Goal: Task Accomplishment & Management: Manage account settings

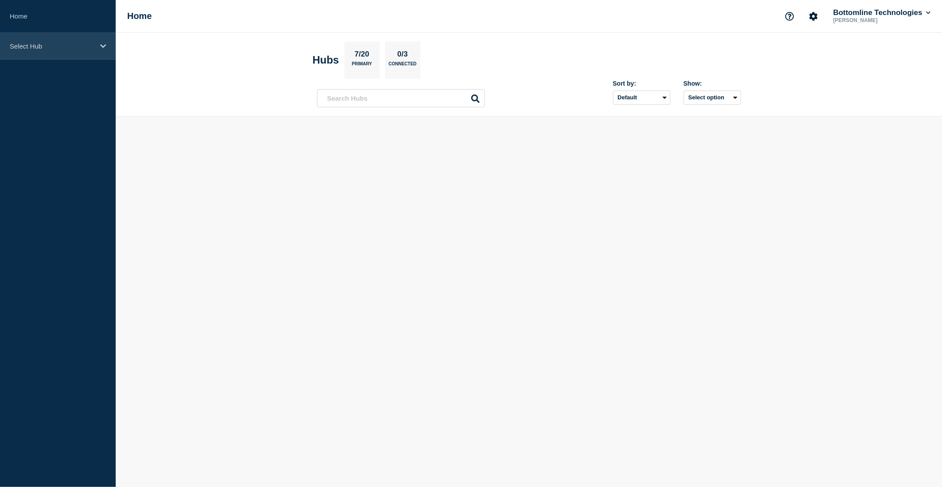
click at [37, 50] on div "Select Hub" at bounding box center [58, 46] width 116 height 27
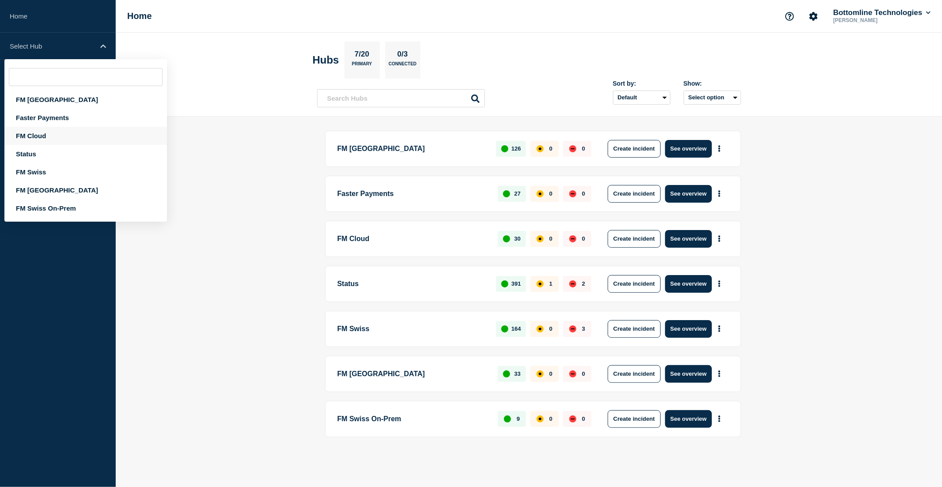
drag, startPoint x: 53, startPoint y: 131, endPoint x: 62, endPoint y: 140, distance: 12.8
click at [53, 131] on div "FM Cloud" at bounding box center [85, 136] width 163 height 18
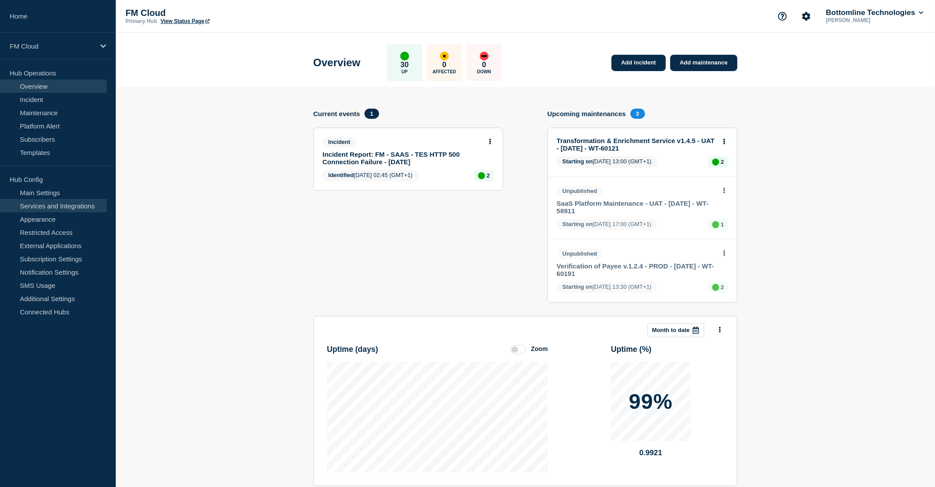
click at [60, 205] on link "Services and Integrations" at bounding box center [53, 205] width 107 height 13
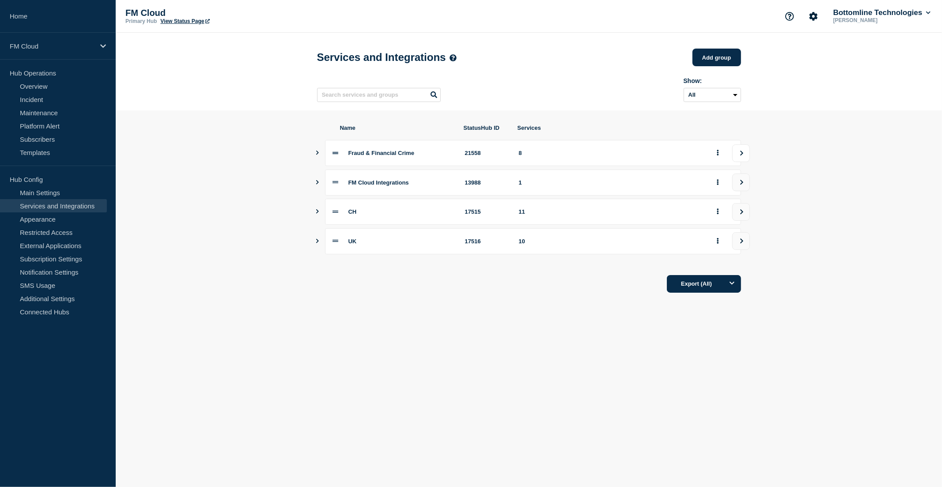
click at [741, 152] on button "view group" at bounding box center [741, 153] width 18 height 18
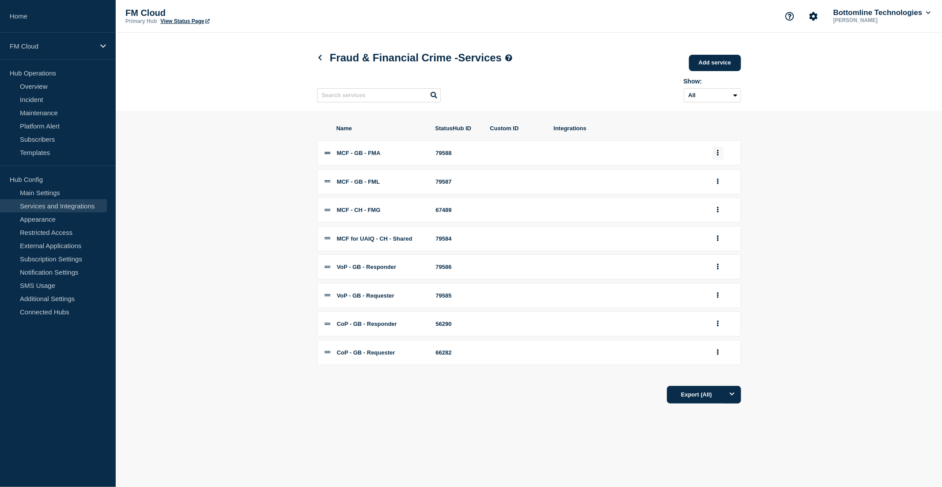
click at [717, 155] on icon "group actions" at bounding box center [718, 153] width 2 height 6
click at [720, 176] on button "Edit" at bounding box center [723, 170] width 44 height 14
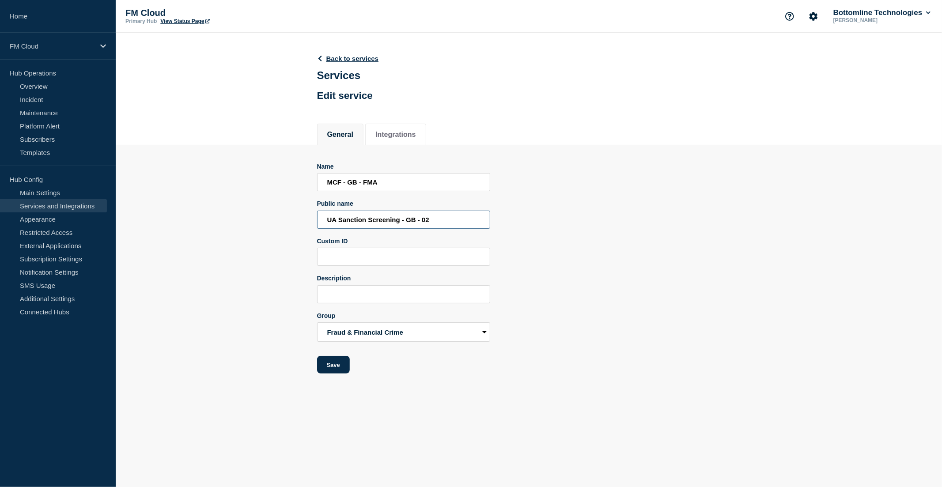
drag, startPoint x: 327, startPoint y: 223, endPoint x: 465, endPoint y: 220, distance: 137.8
click at [465, 220] on input "UA Sanction Screening - GB - 02" at bounding box center [403, 220] width 173 height 18
click at [337, 60] on link "Back to services" at bounding box center [348, 59] width 62 height 8
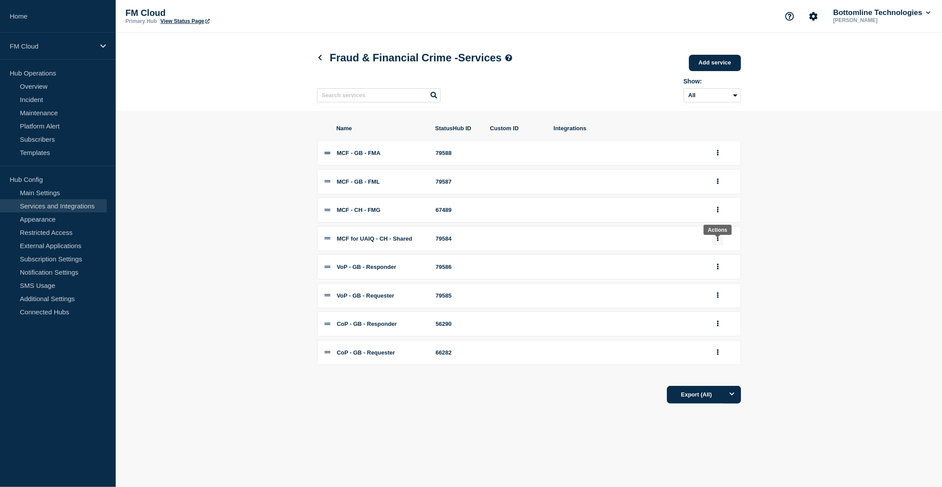
click at [716, 244] on button "group actions" at bounding box center [717, 239] width 11 height 14
click at [716, 262] on button "Edit" at bounding box center [723, 255] width 44 height 14
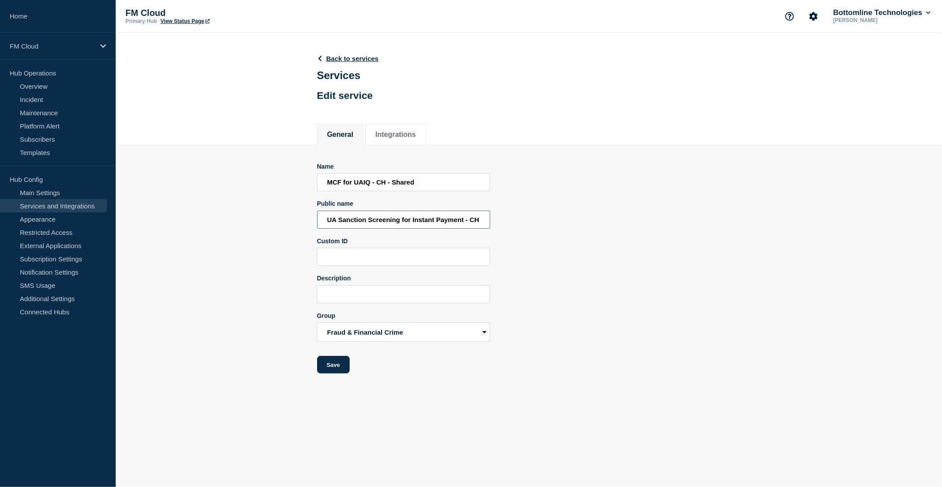
drag, startPoint x: 330, startPoint y: 218, endPoint x: 308, endPoint y: 219, distance: 22.1
click at [308, 219] on section "Name MCF for UAIQ - CH - Shared Public name UA Sanction Screening for Instant P…" at bounding box center [529, 259] width 826 height 229
click at [280, 231] on section "Name MCF for UAIQ - CH - Shared Public name UA Sanction Screening for Instant P…" at bounding box center [529, 259] width 826 height 229
drag, startPoint x: 326, startPoint y: 220, endPoint x: 465, endPoint y: 222, distance: 139.6
click at [465, 222] on input "UA Sanction Screening for Instant Payment - CH - 01" at bounding box center [403, 220] width 173 height 18
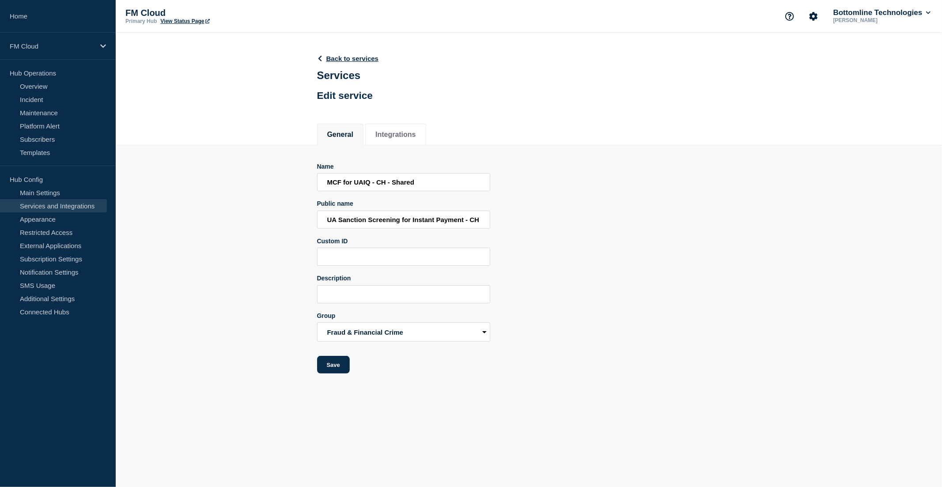
click at [352, 53] on header "Back to services Services Edit service" at bounding box center [348, 76] width 62 height 65
click at [352, 56] on link "Back to services" at bounding box center [348, 59] width 62 height 8
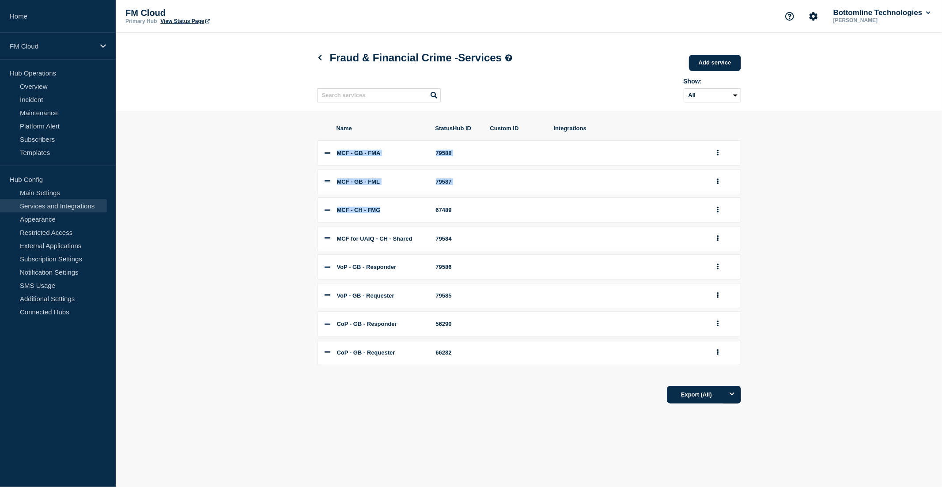
drag, startPoint x: 338, startPoint y: 156, endPoint x: 405, endPoint y: 208, distance: 84.3
click at [405, 208] on div "MCF - GB - FMA 79588 MCF - GB - FML 79587 MCF - CH - FMG 67489 MCF for UAIQ - C…" at bounding box center [529, 252] width 424 height 225
click at [716, 155] on button "group actions" at bounding box center [717, 153] width 11 height 14
click at [716, 174] on button "Edit" at bounding box center [723, 170] width 44 height 14
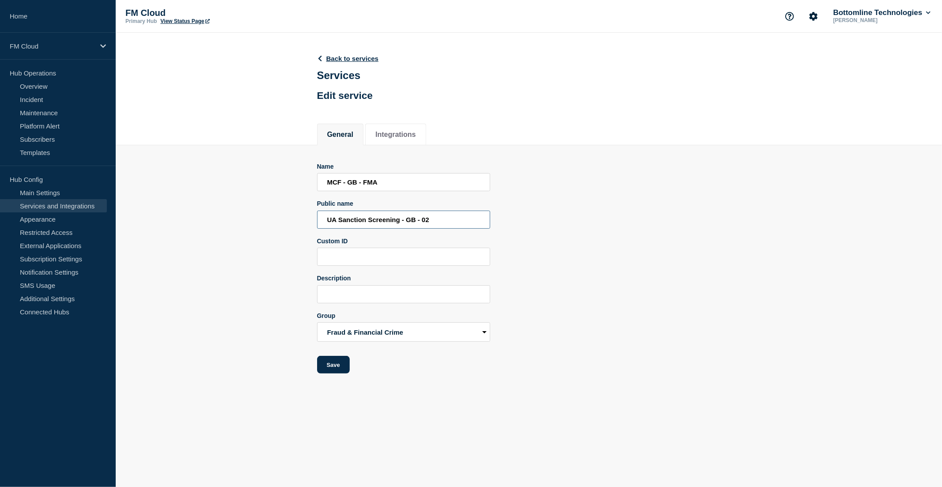
drag, startPoint x: 329, startPoint y: 219, endPoint x: 337, endPoint y: 220, distance: 7.6
click at [337, 220] on input "UA Sanction Screening - GB - 02" at bounding box center [403, 220] width 173 height 18
click at [355, 57] on link "Back to services" at bounding box center [348, 59] width 62 height 8
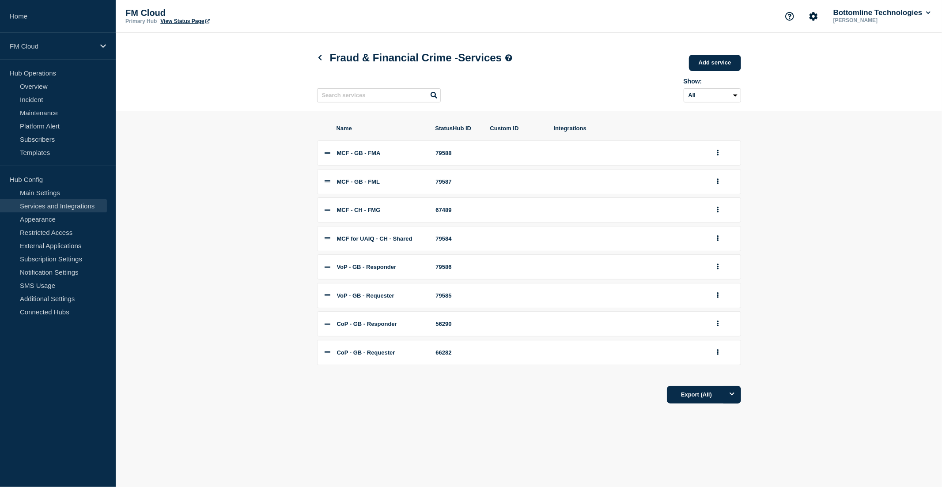
click at [211, 170] on section "Name StatusHub ID Custom ID Integrations MCF - GB - FMA 79588 MCF - GB - FML 79…" at bounding box center [529, 264] width 826 height 307
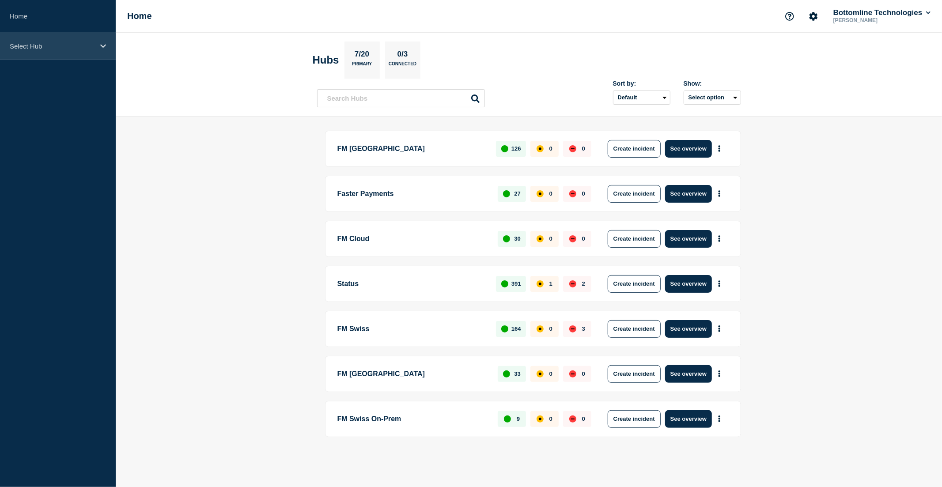
click at [34, 50] on div "Select Hub" at bounding box center [58, 46] width 116 height 27
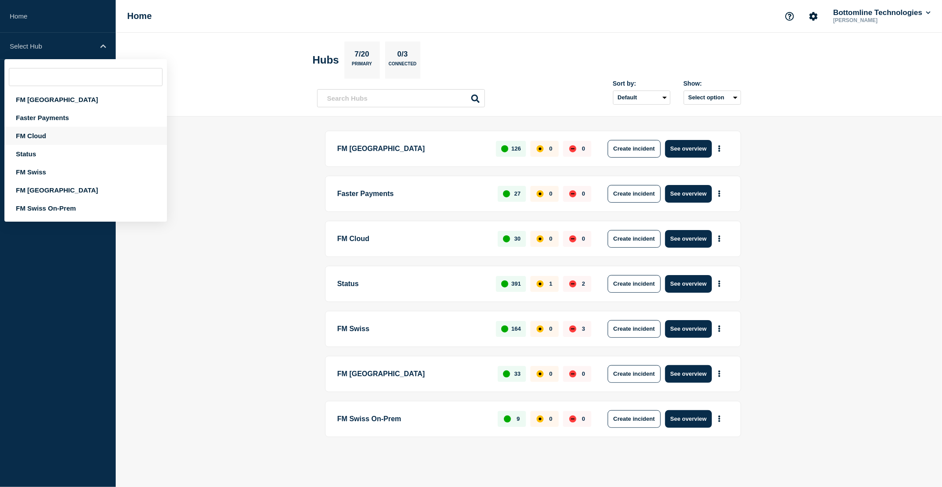
click at [49, 131] on div "FM Cloud" at bounding box center [85, 136] width 163 height 18
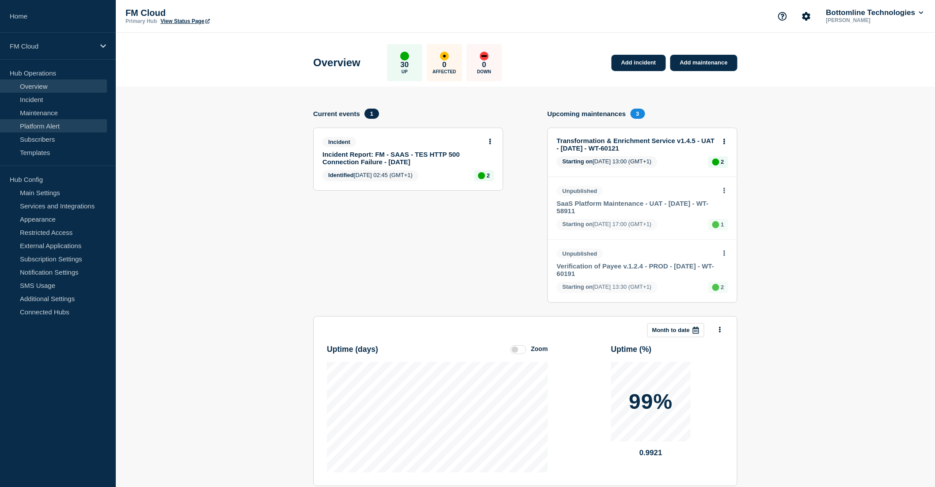
drag, startPoint x: 56, startPoint y: 114, endPoint x: 81, endPoint y: 121, distance: 26.1
click at [56, 114] on link "Maintenance" at bounding box center [53, 112] width 107 height 13
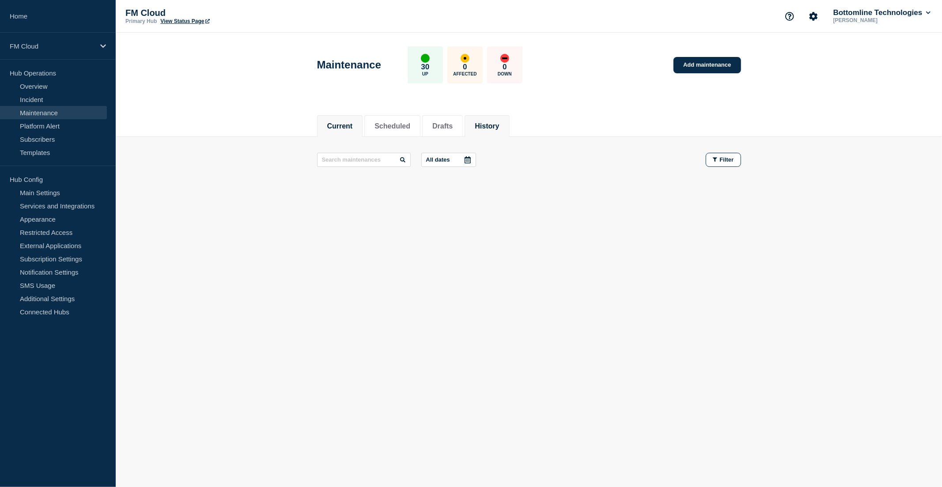
click at [499, 124] on button "History" at bounding box center [487, 126] width 24 height 8
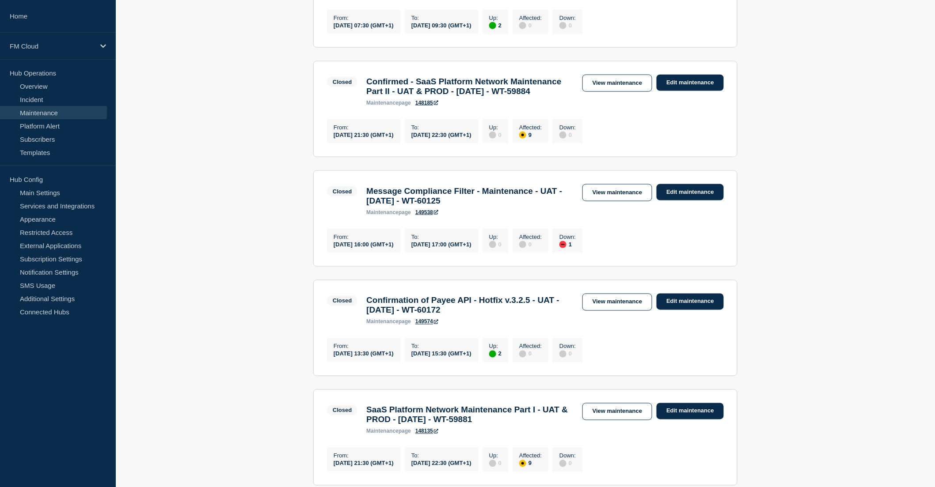
scroll to position [442, 0]
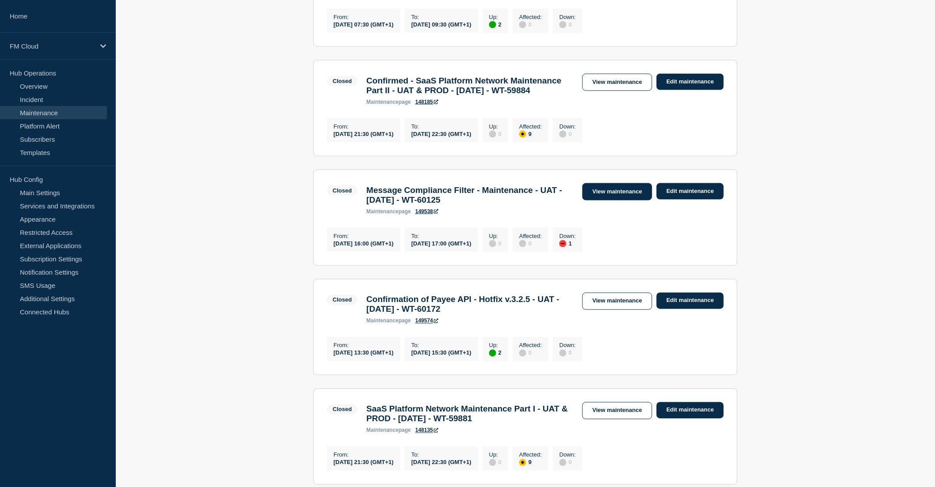
click at [598, 201] on link "View maintenance" at bounding box center [617, 191] width 70 height 17
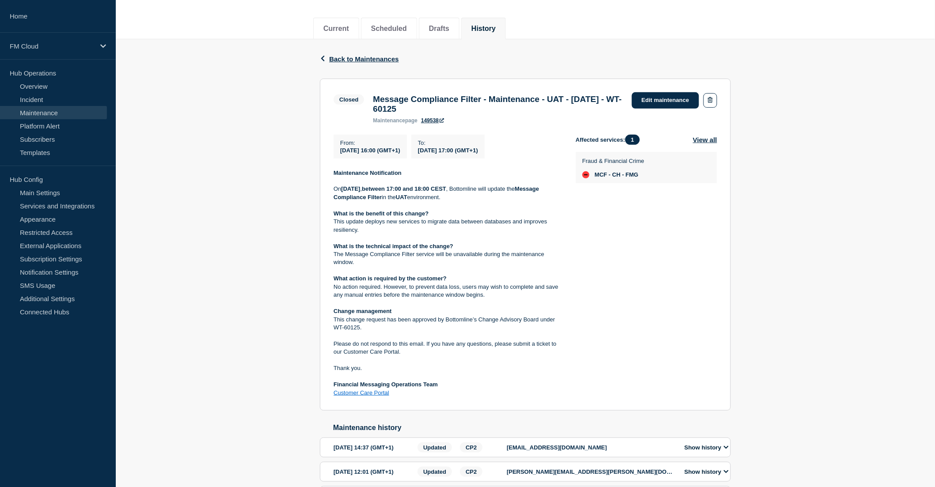
scroll to position [98, 0]
drag, startPoint x: 352, startPoint y: 227, endPoint x: 544, endPoint y: 231, distance: 191.3
click at [544, 231] on p "This update deploys new services to migrate data between databases and improves…" at bounding box center [447, 225] width 228 height 16
drag, startPoint x: 439, startPoint y: 111, endPoint x: 487, endPoint y: 114, distance: 47.8
click at [487, 114] on h3 "Message Compliance Filter - Maintenance - UAT - [DATE] - WT-60125" at bounding box center [498, 103] width 250 height 19
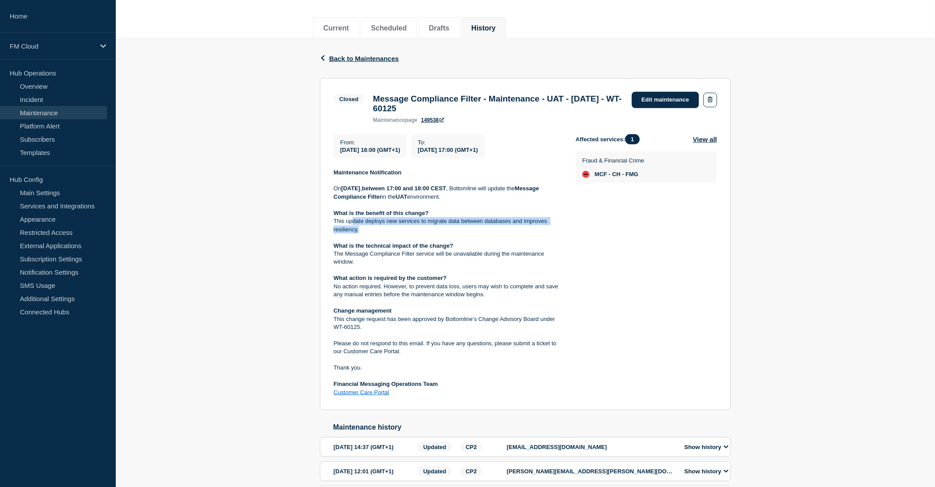
copy h3 "WT-60125"
click at [48, 152] on link "Templates" at bounding box center [53, 152] width 107 height 13
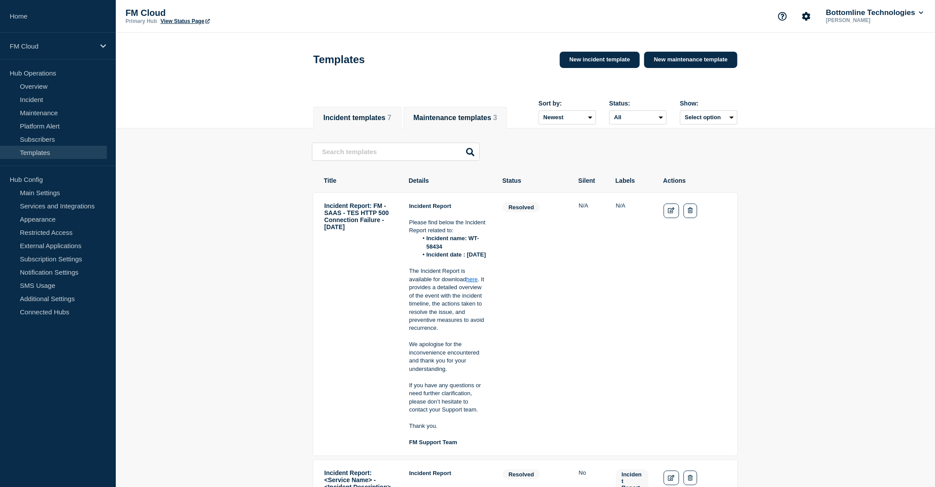
click at [470, 114] on button "Maintenance templates 3" at bounding box center [454, 118] width 83 height 8
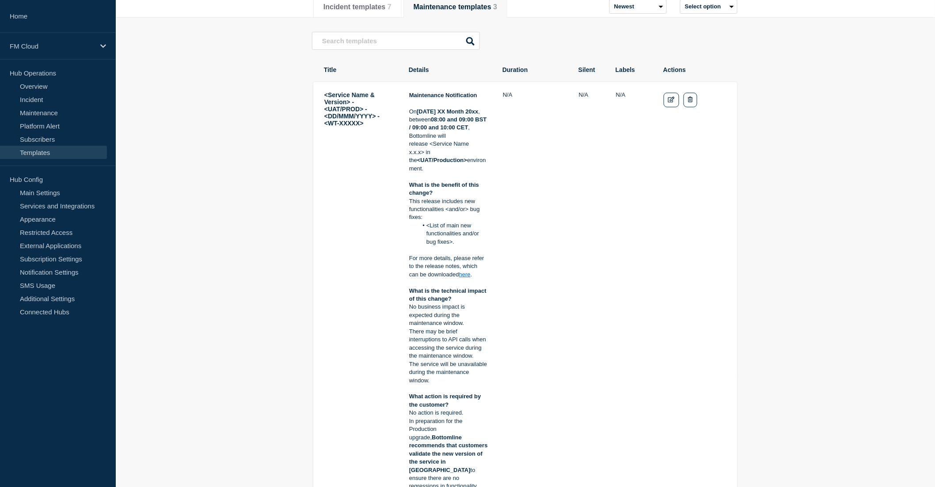
scroll to position [98, 0]
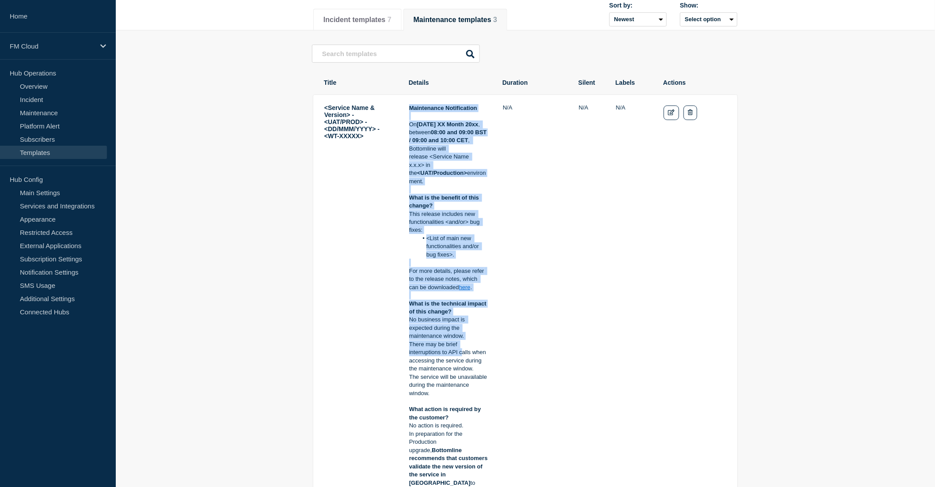
drag, startPoint x: 409, startPoint y: 109, endPoint x: 461, endPoint y: 356, distance: 252.2
click at [461, 356] on div "Maintenance Notification [DATE] XX Month 20xx , between 08:00 and 09:00 BST / 0…" at bounding box center [448, 434] width 79 height 660
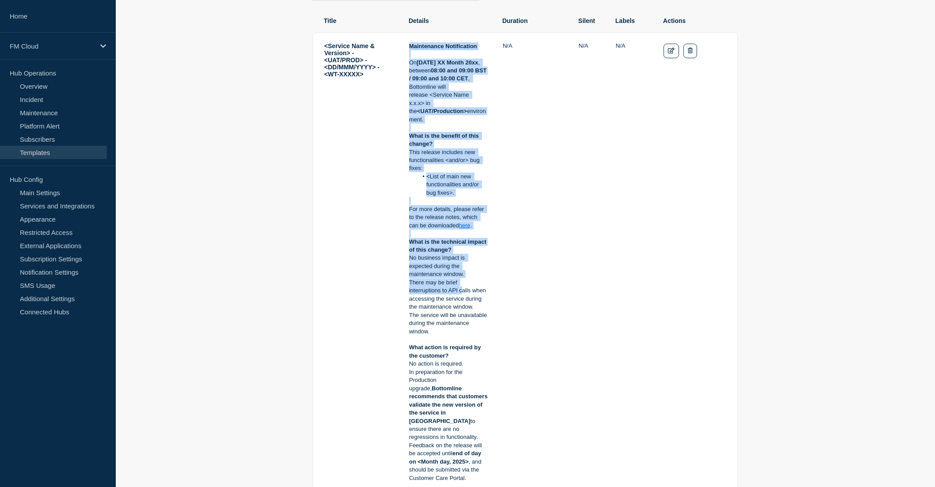
scroll to position [147, 0]
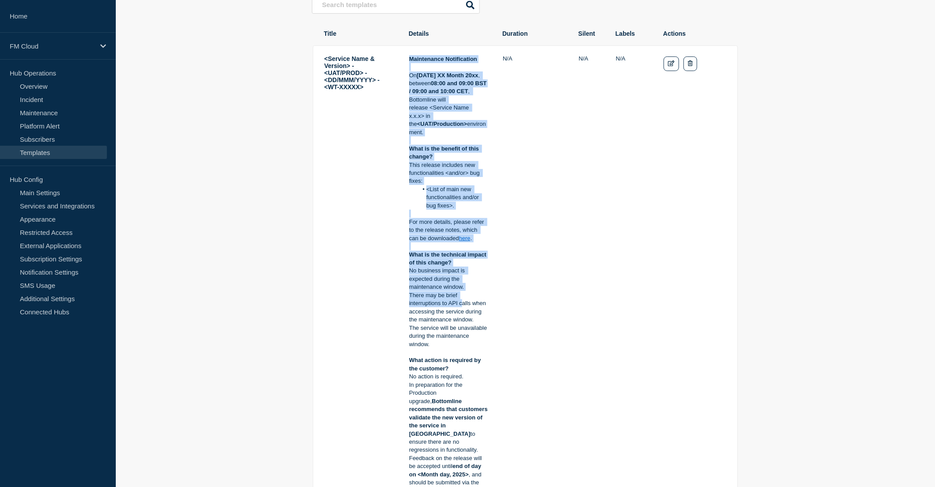
click at [467, 241] on link "here" at bounding box center [464, 238] width 11 height 7
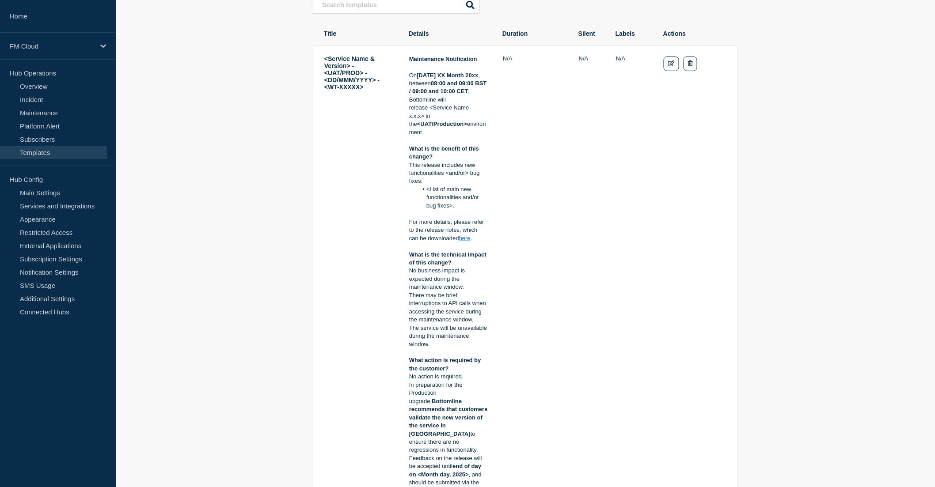
click at [623, 273] on td "N/A" at bounding box center [632, 385] width 34 height 661
drag, startPoint x: 410, startPoint y: 273, endPoint x: 466, endPoint y: 288, distance: 58.6
click at [466, 288] on p "No business impact is expected during the maintenance window." at bounding box center [448, 279] width 79 height 24
drag, startPoint x: 409, startPoint y: 297, endPoint x: 460, endPoint y: 310, distance: 52.4
click at [461, 310] on p "There may be brief interruptions to API calls when accessing the service during…" at bounding box center [448, 308] width 79 height 33
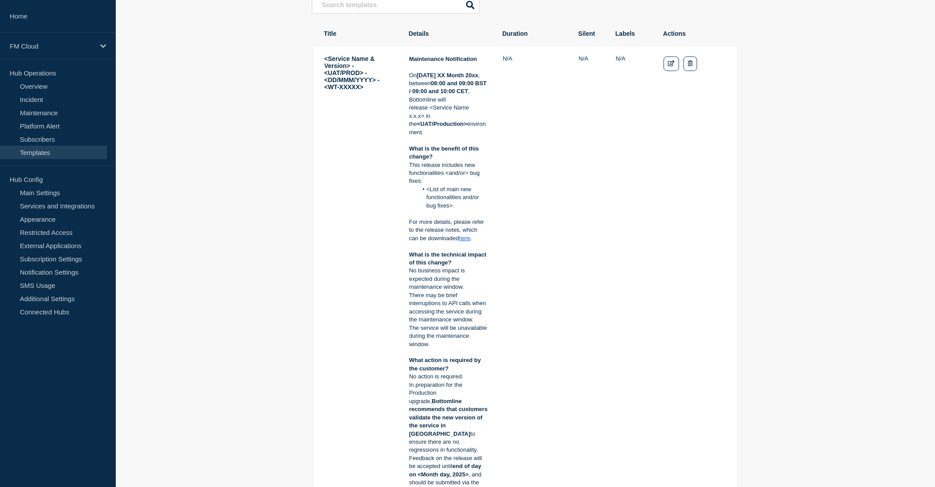
click at [437, 258] on strong "What is the technical impact of this change?" at bounding box center [448, 258] width 79 height 15
drag, startPoint x: 409, startPoint y: 271, endPoint x: 470, endPoint y: 288, distance: 64.2
click at [470, 288] on p "No business impact is expected during the maintenance window." at bounding box center [448, 279] width 79 height 24
drag, startPoint x: 409, startPoint y: 299, endPoint x: 490, endPoint y: 319, distance: 84.1
click at [490, 319] on tr "<Service Name & Version> - <UAT/PROD> - <DD/MMM/YYYY> - <WT-XXXXX> Maintenance …" at bounding box center [525, 385] width 425 height 680
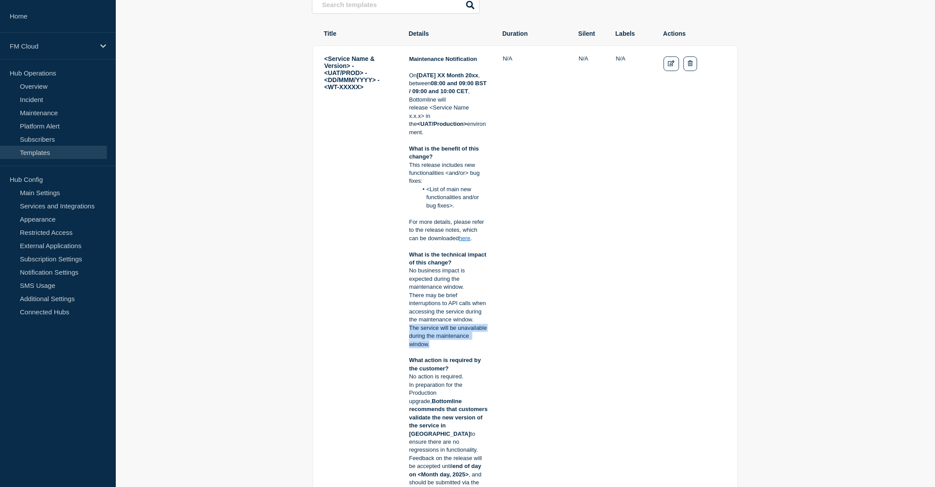
drag, startPoint x: 408, startPoint y: 330, endPoint x: 431, endPoint y: 345, distance: 27.7
click at [431, 345] on td "Maintenance Notification [DATE] XX Month 20xx , between 08:00 and 09:00 BST / 0…" at bounding box center [449, 385] width 80 height 661
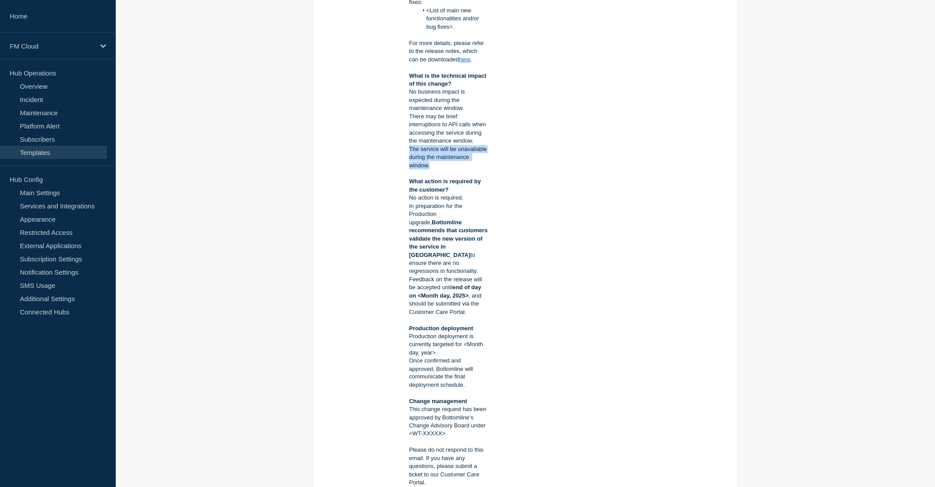
scroll to position [343, 0]
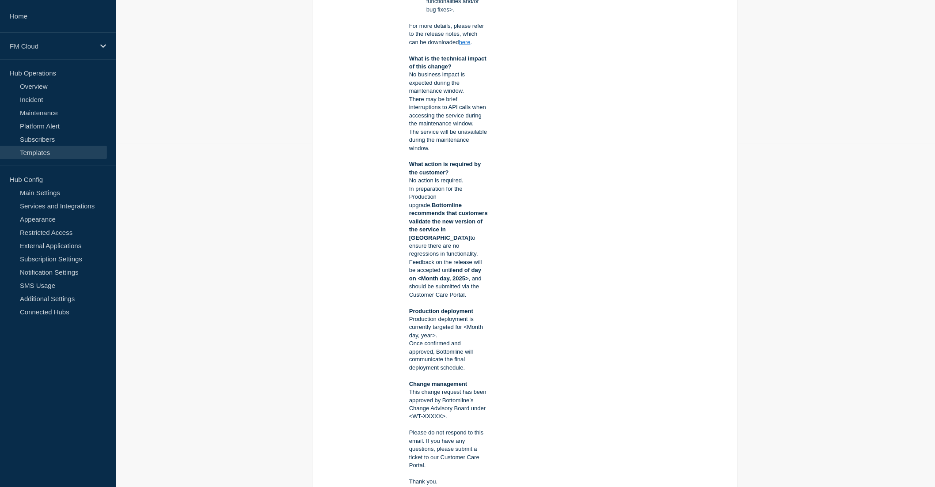
click at [668, 189] on td "Actions: Edit Delete" at bounding box center [695, 189] width 64 height 661
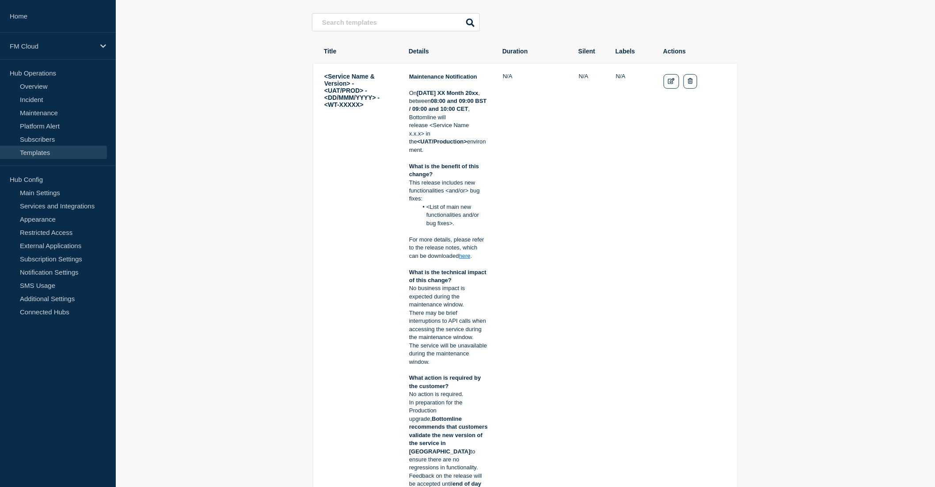
scroll to position [147, 0]
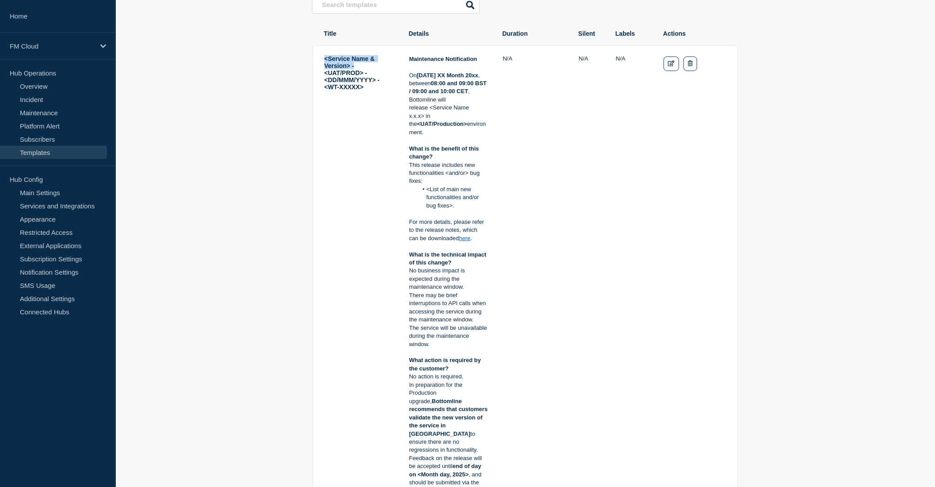
drag, startPoint x: 326, startPoint y: 62, endPoint x: 357, endPoint y: 69, distance: 31.7
click at [357, 69] on td "<Service Name & Version> - <UAT/PROD> - <DD/MMM/YYYY> - <WT-XXXXX>" at bounding box center [359, 385] width 71 height 661
click at [386, 94] on td "<Service Name & Version> - <UAT/PROD> - <DD/MMM/YYYY> - <WT-XXXXX>" at bounding box center [359, 385] width 71 height 661
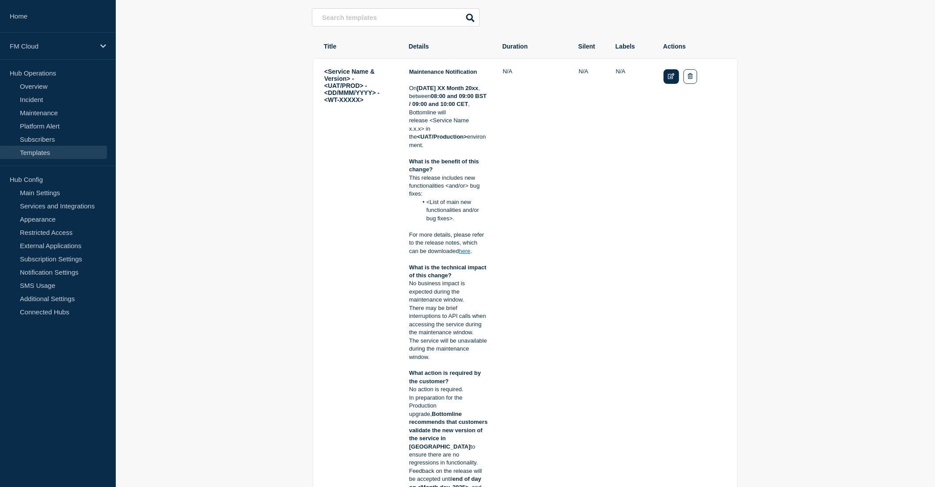
scroll to position [49, 0]
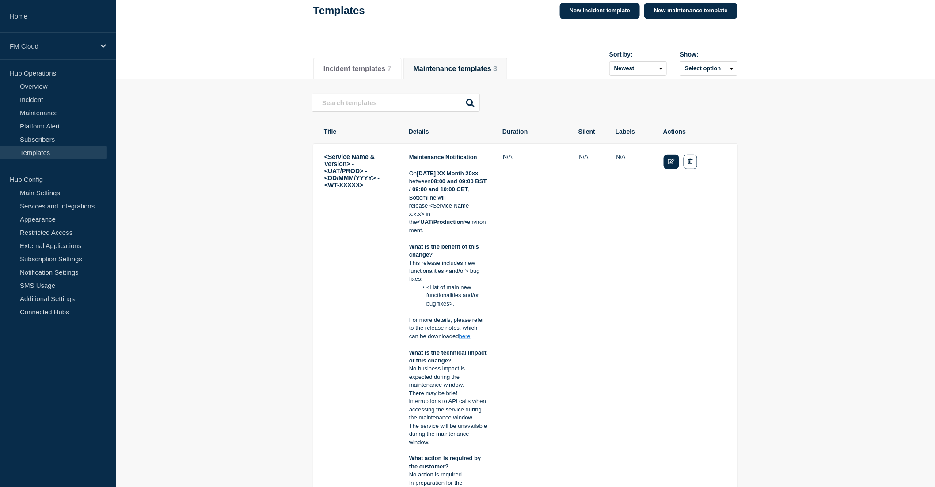
click at [672, 159] on link "Edit" at bounding box center [670, 162] width 15 height 15
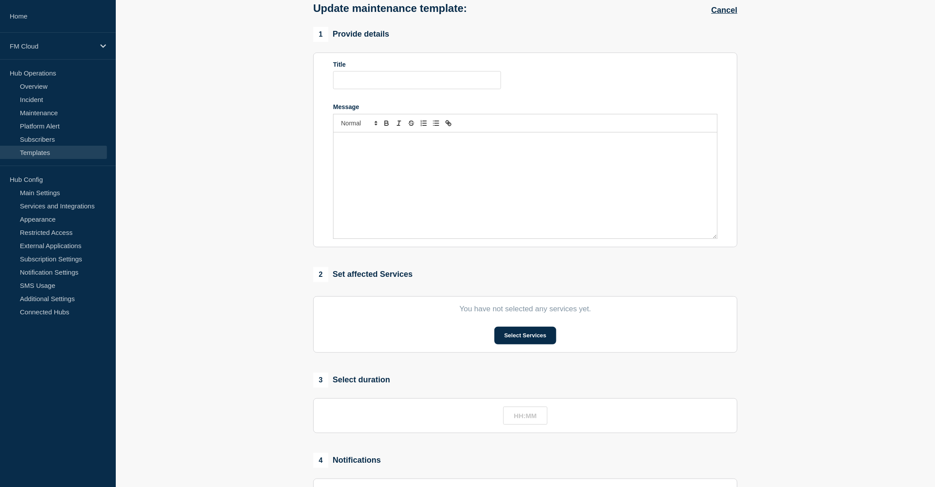
type input "<Service Name & Version> - <UAT/PROD> - <DD/MMM/YYYY> - <WT-XXXXX>"
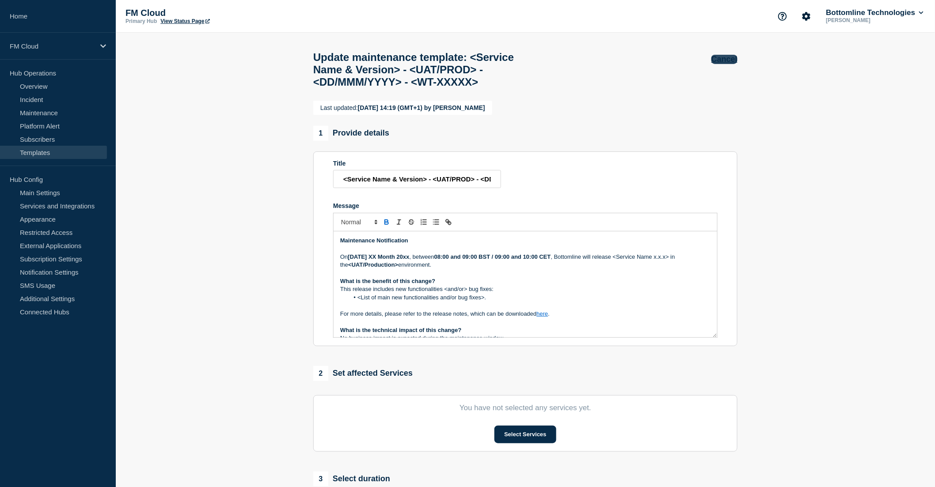
click at [731, 57] on button "Cancel" at bounding box center [724, 59] width 26 height 9
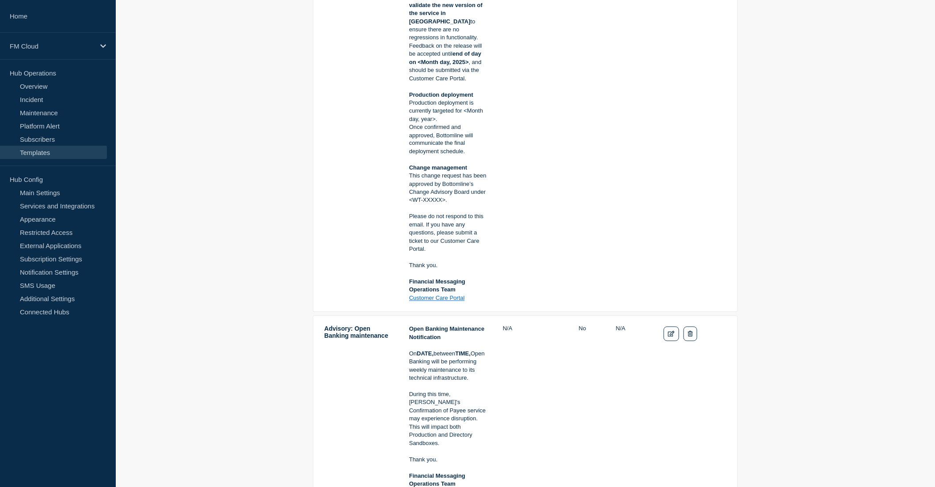
scroll to position [589, 0]
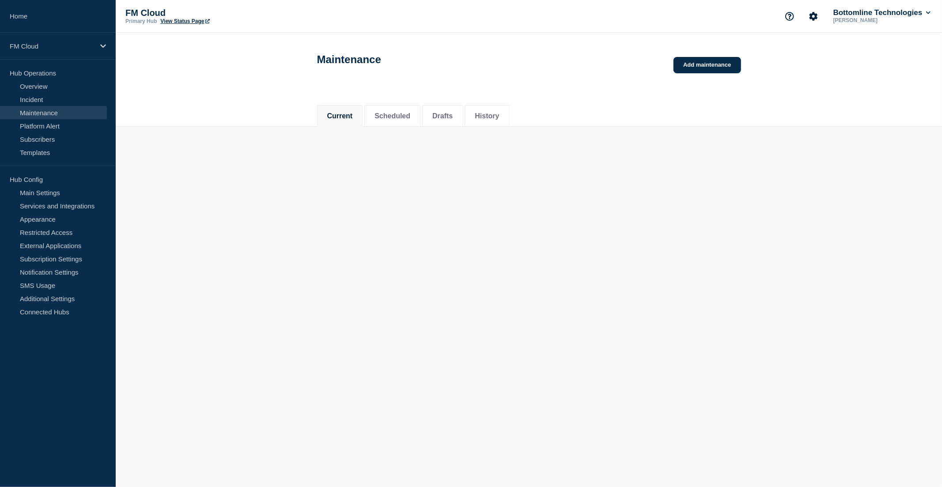
drag, startPoint x: 548, startPoint y: 3, endPoint x: 263, endPoint y: 102, distance: 301.0
click at [263, 102] on div "Current Scheduled Drafts History" at bounding box center [529, 111] width 826 height 30
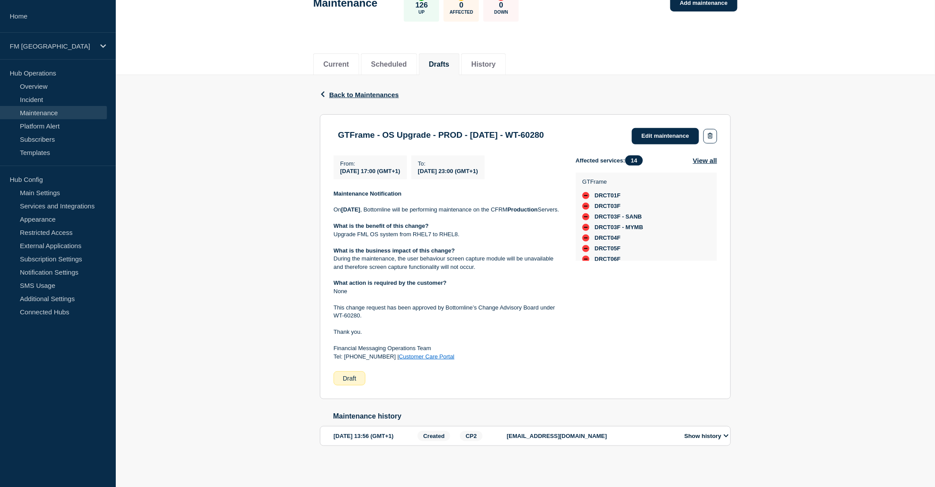
scroll to position [80, 0]
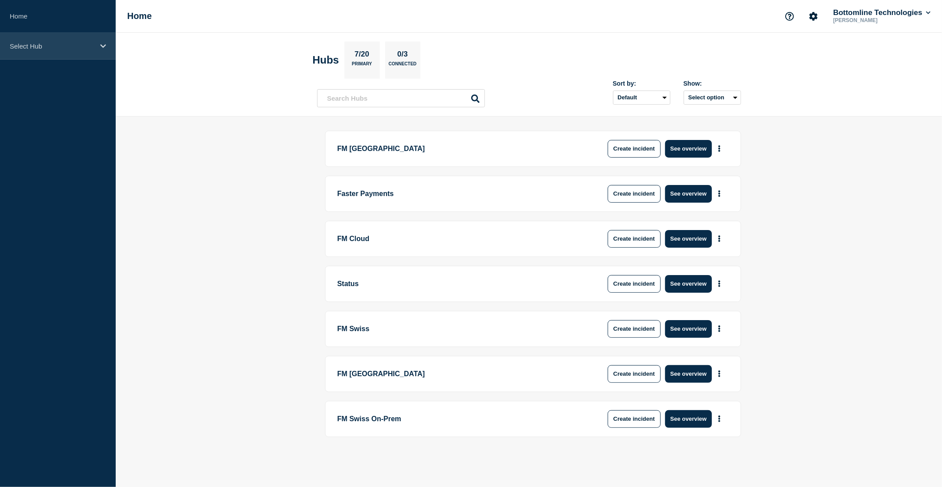
click at [51, 49] on p "Select Hub" at bounding box center [52, 46] width 85 height 8
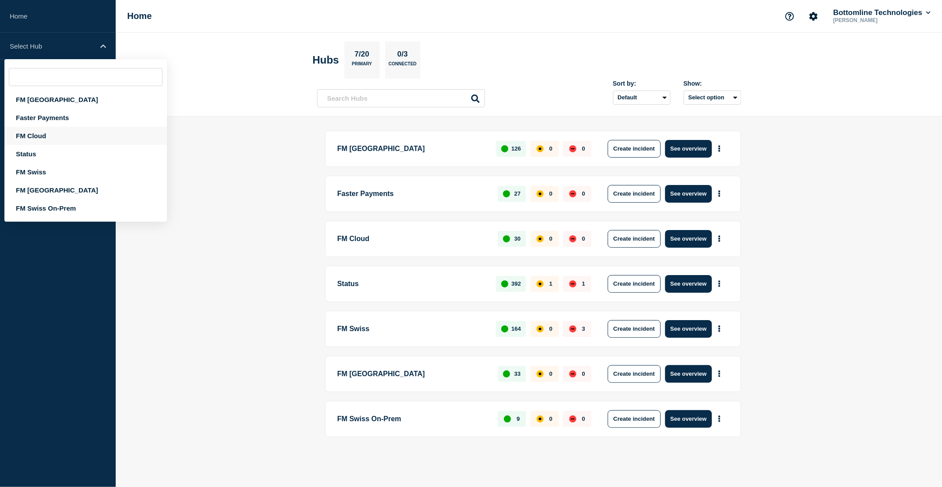
click at [49, 133] on div "FM Cloud" at bounding box center [85, 136] width 163 height 18
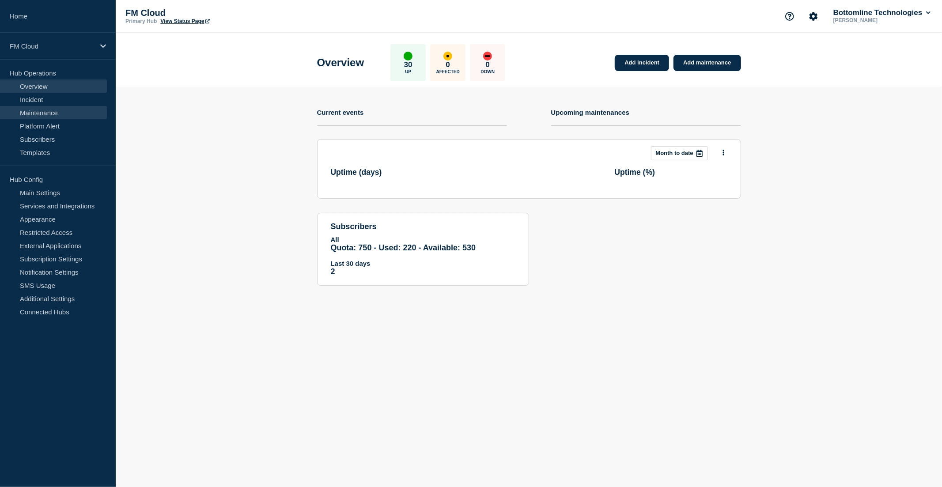
click at [50, 111] on link "Maintenance" at bounding box center [53, 112] width 107 height 13
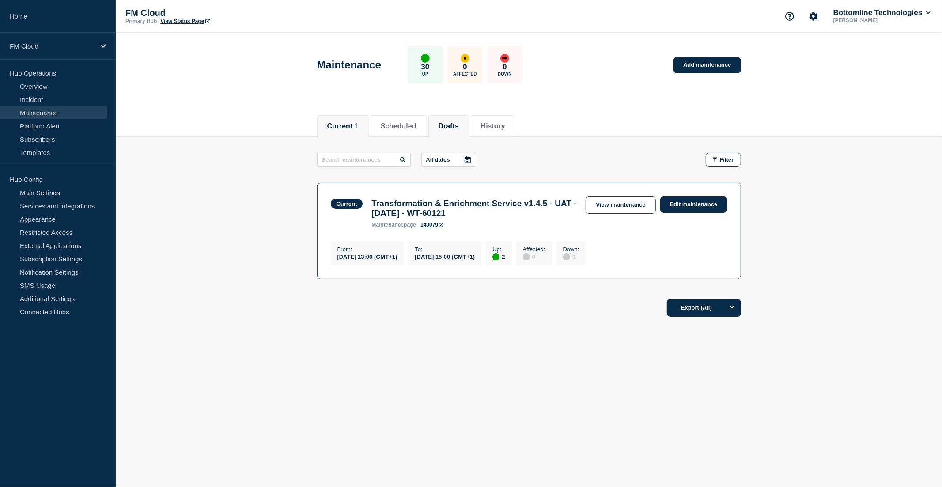
click at [453, 127] on button "Drafts" at bounding box center [449, 126] width 20 height 8
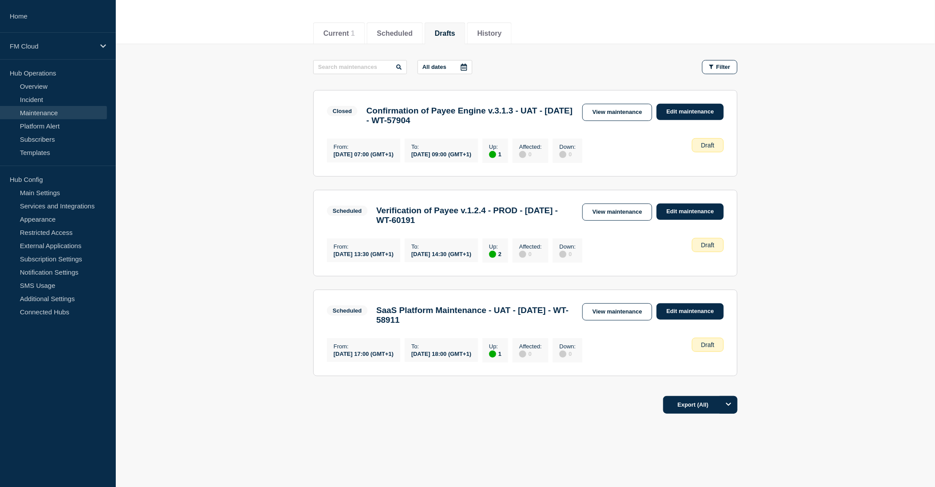
scroll to position [98, 0]
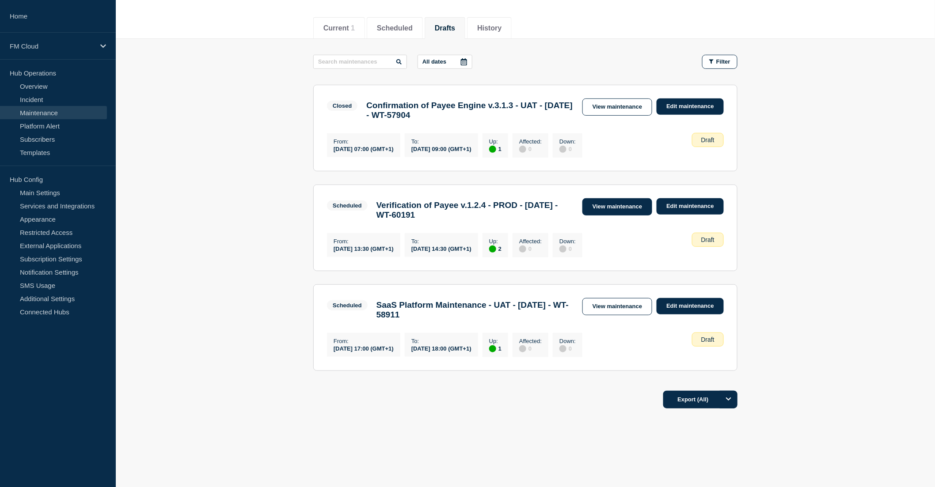
click at [625, 213] on link "View maintenance" at bounding box center [617, 206] width 70 height 17
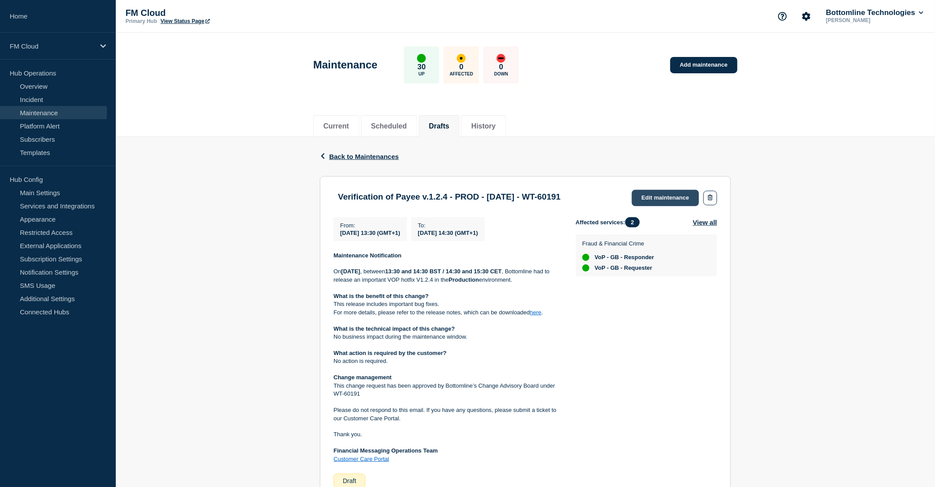
click at [679, 198] on link "Edit maintenance" at bounding box center [665, 198] width 67 height 16
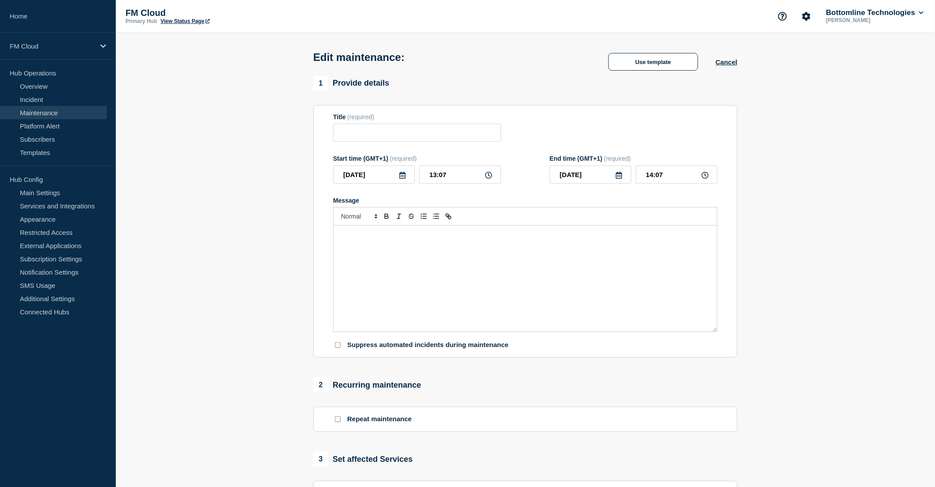
type input "Verification of Payee v.1.2.4 - PROD - [DATE] - WT-60191"
type input "13:30"
type input "14:30"
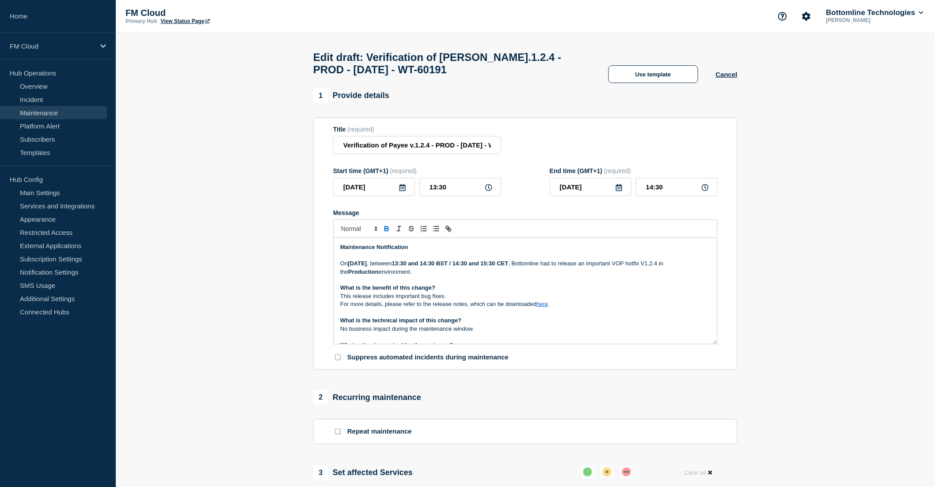
click at [367, 267] on strong "Wednesday 8th Oct 2025" at bounding box center [357, 263] width 19 height 7
click at [367, 267] on p "On Thursday 9 th Oct 2025 , between 13:30 and 14:30 BST / 14:30 and 15:30 CET ,…" at bounding box center [525, 268] width 370 height 16
click at [379, 271] on p "On Thursday 9 th Oct 2025 , between 13:30 and 14:30 BST / 14:30 and 15:30 CET ,…" at bounding box center [525, 268] width 370 height 16
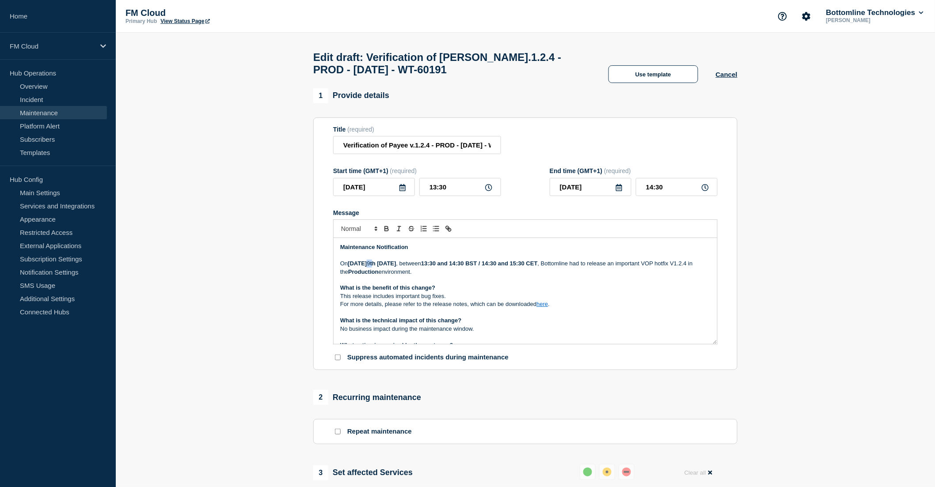
drag, startPoint x: 376, startPoint y: 268, endPoint x: 381, endPoint y: 268, distance: 4.9
click at [381, 268] on p "On Thursday 9 th Oct 2025 , between 13:30 and 14:30 BST / 14:30 and 15:30 CET ,…" at bounding box center [525, 268] width 370 height 16
click at [475, 290] on p "What is the benefit of this change?" at bounding box center [525, 288] width 370 height 8
drag, startPoint x: 586, startPoint y: 268, endPoint x: 602, endPoint y: 267, distance: 15.9
click at [602, 267] on p "On Thursday 9th Oct 2025 , between 13:30 and 14:30 BST / 14:30 and 15:30 CET , …" at bounding box center [525, 268] width 370 height 16
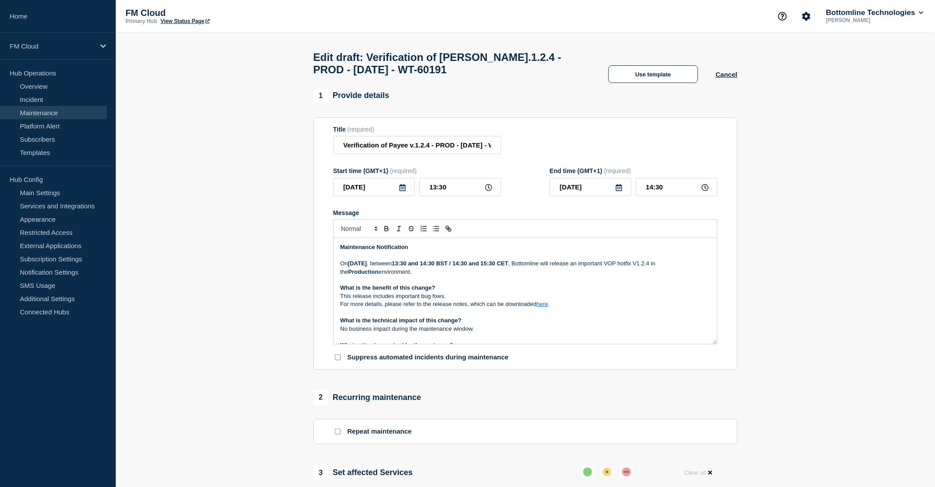
click at [433, 276] on p "On Thursday 9th Oct 2025 , between 13:30 and 14:30 BST / 14:30 and 15:30 CET , …" at bounding box center [525, 268] width 370 height 16
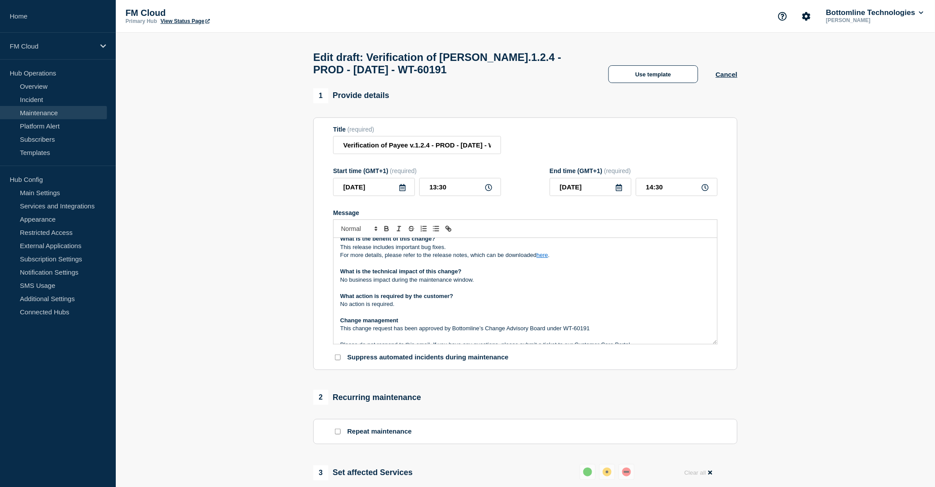
click at [543, 258] on link "here" at bounding box center [541, 255] width 11 height 7
click at [552, 274] on link "https://bottomline.thruinc.net/Publishing/Link.aspx?LinkID=077PPHS46388Z" at bounding box center [522, 270] width 61 height 11
click at [659, 308] on p "No action is required." at bounding box center [525, 304] width 370 height 8
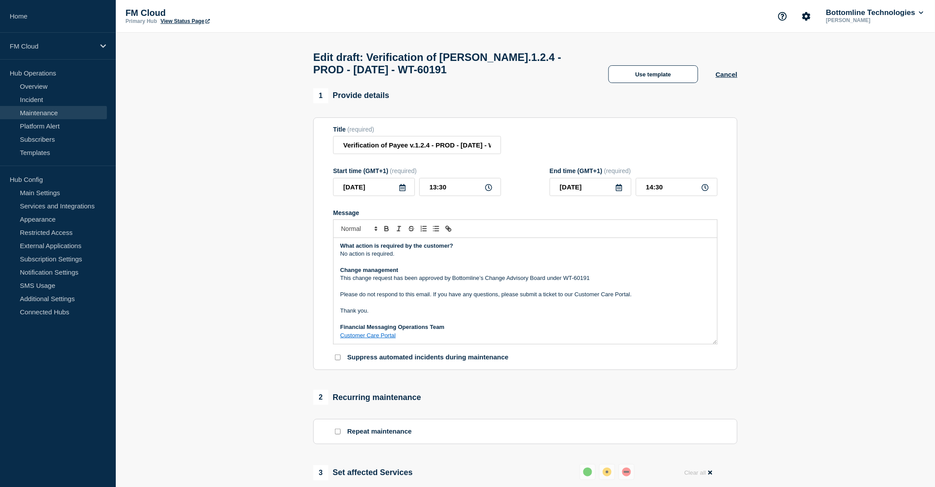
scroll to position [100, 0]
click at [615, 286] on p "Message" at bounding box center [525, 286] width 370 height 8
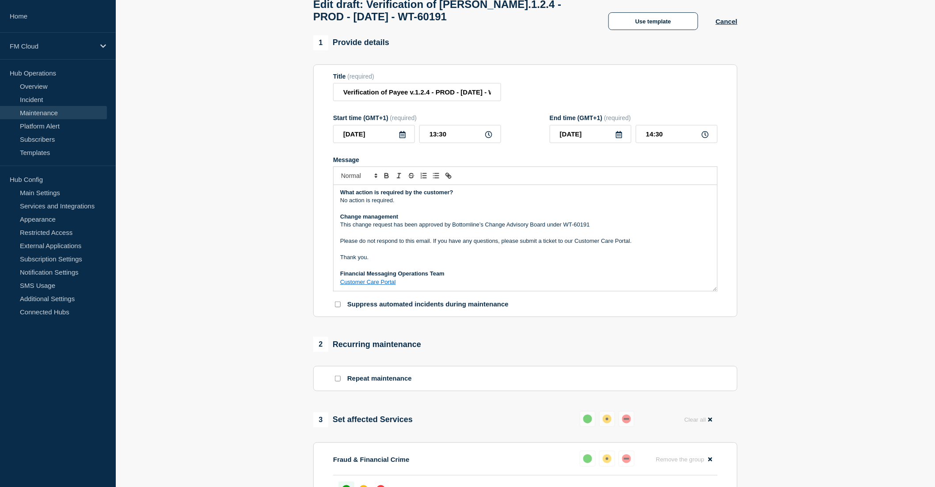
scroll to position [36, 0]
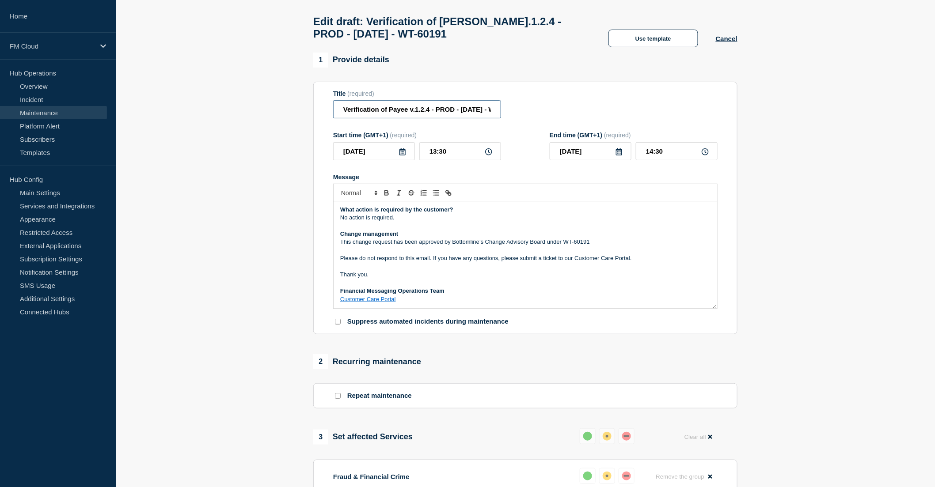
click at [467, 114] on input "Verification of Payee v.1.2.4 - PROD - [DATE] - WT-60191" at bounding box center [417, 109] width 168 height 18
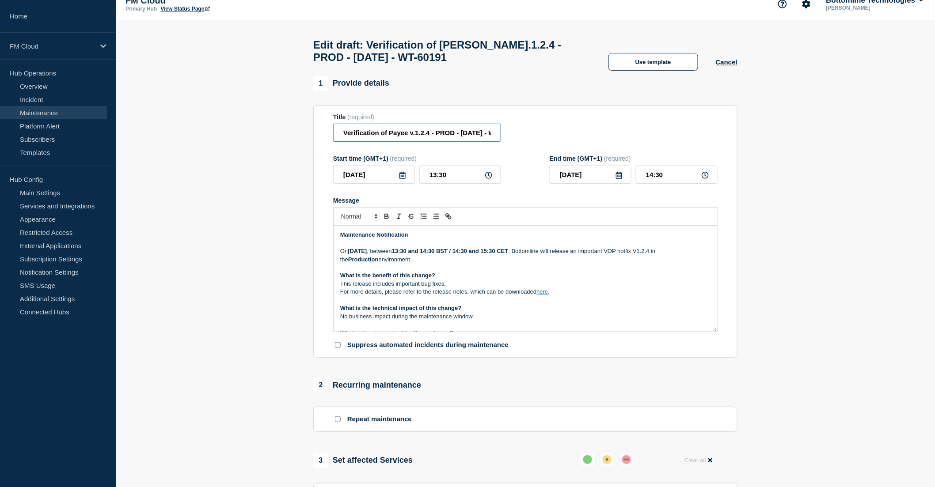
scroll to position [0, 0]
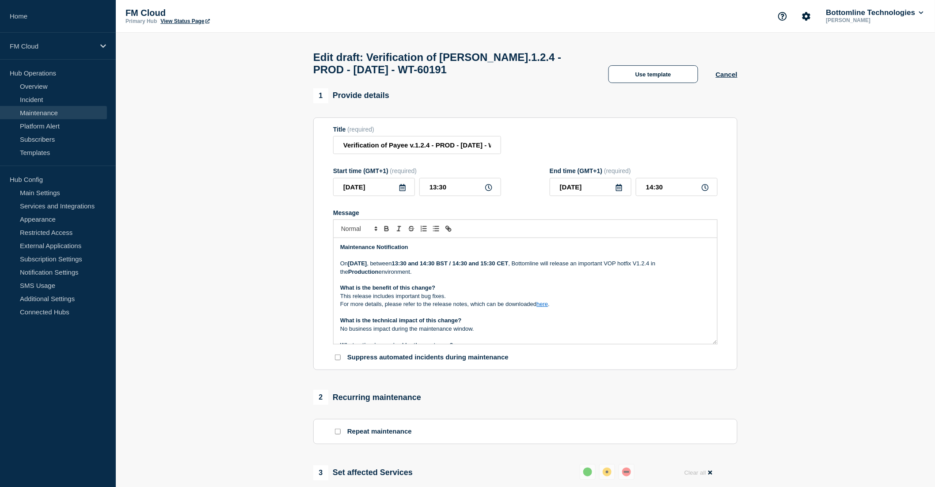
click at [458, 276] on p "On Thursday 9th Oct 2025 , between 13:30 and 14:30 BST / 14:30 and 15:30 CET , …" at bounding box center [525, 268] width 370 height 16
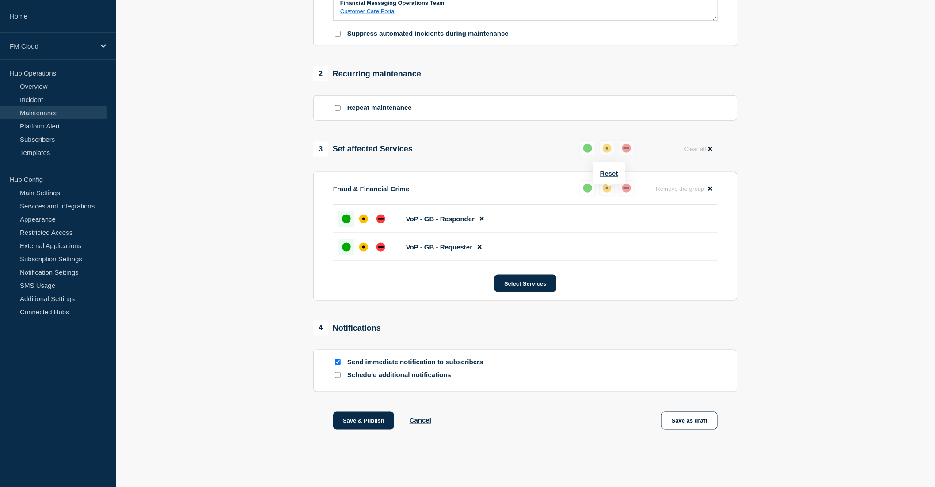
scroll to position [330, 0]
drag, startPoint x: 364, startPoint y: 421, endPoint x: 698, endPoint y: 432, distance: 333.6
click at [540, 463] on main "Edit draft: Verification of Payee v.1.2.4 - PROD - 09/OCT/2025 - WT-60191 Use t…" at bounding box center [525, 98] width 819 height 778
click at [705, 422] on button "Save as draft" at bounding box center [689, 421] width 56 height 18
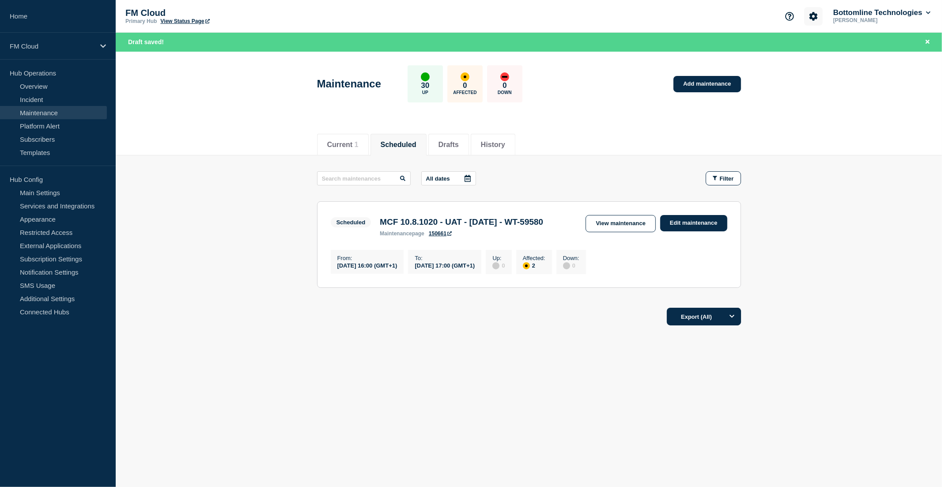
click at [814, 15] on icon "Account settings" at bounding box center [813, 16] width 8 height 8
click at [829, 52] on link "Team Members" at bounding box center [814, 52] width 45 height 8
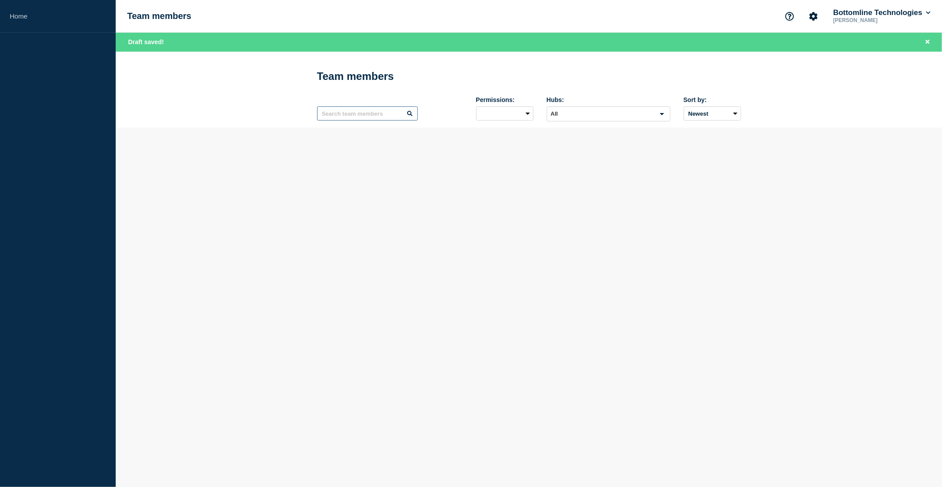
click at [360, 116] on input "text" at bounding box center [367, 113] width 101 height 14
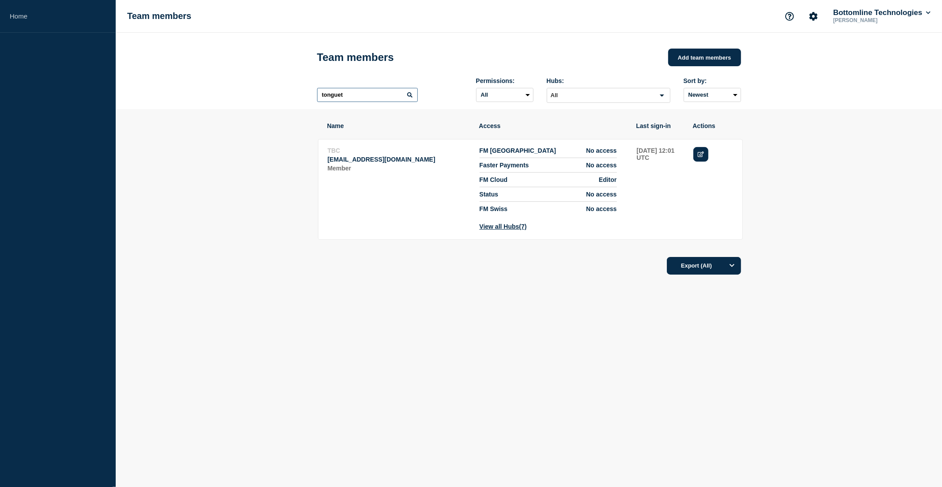
type input "tonguet"
click at [699, 157] on icon "Edit" at bounding box center [701, 155] width 7 height 6
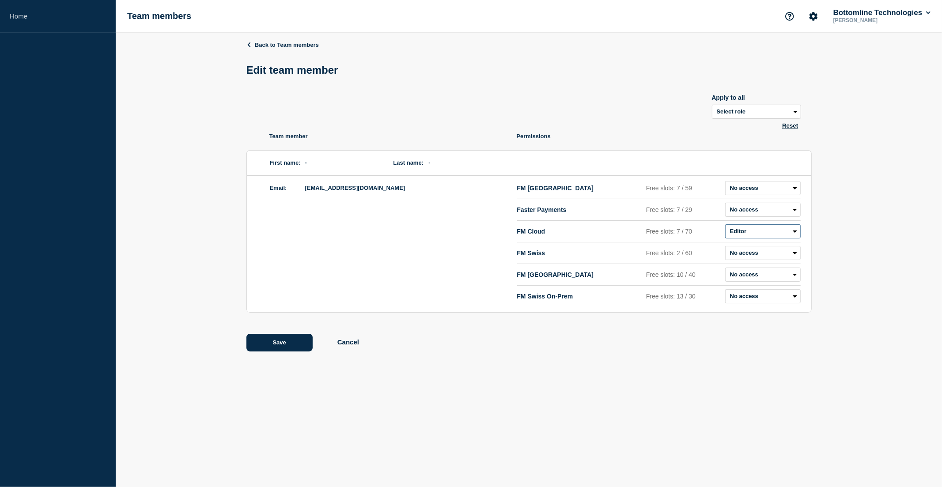
click at [779, 233] on select "Admin Manager Editor Draft Editor No access" at bounding box center [763, 231] width 76 height 14
select select "40"
click at [725, 226] on select "Admin Manager Editor Draft Editor No access" at bounding box center [763, 231] width 76 height 14
click at [269, 345] on button "Save" at bounding box center [279, 343] width 66 height 18
